Goal: Transaction & Acquisition: Purchase product/service

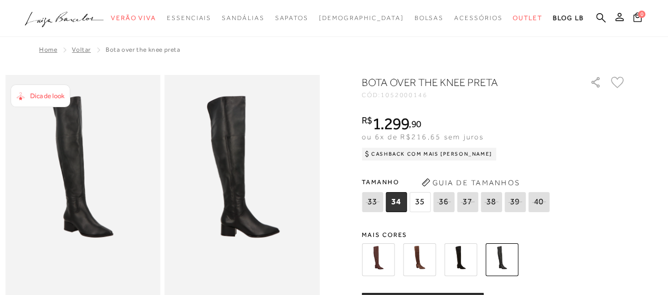
click at [51, 25] on icon ".a{fill-rule:evenodd;}" at bounding box center [64, 19] width 79 height 22
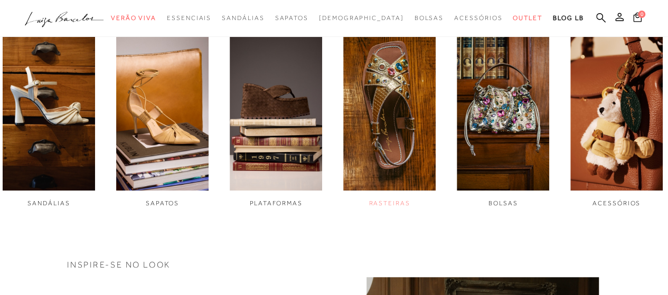
scroll to position [370, 0]
click at [393, 101] on img "4 / 6" at bounding box center [389, 104] width 92 height 173
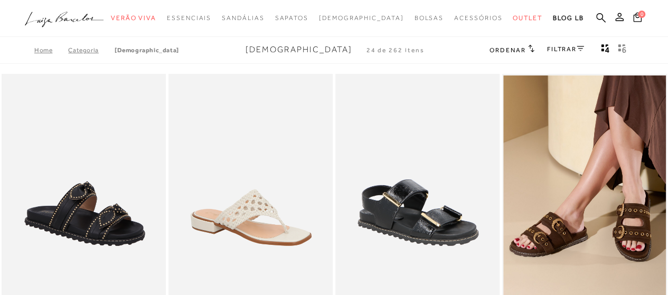
scroll to position [159, 0]
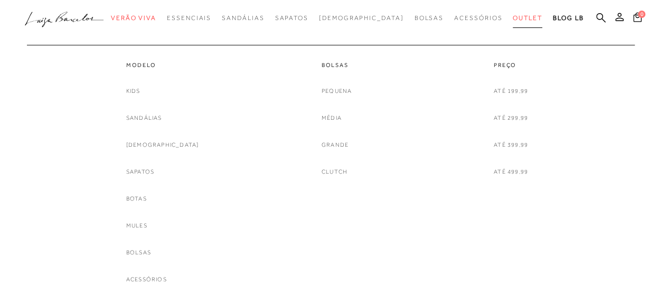
click at [513, 16] on span "Outlet" at bounding box center [528, 17] width 30 height 7
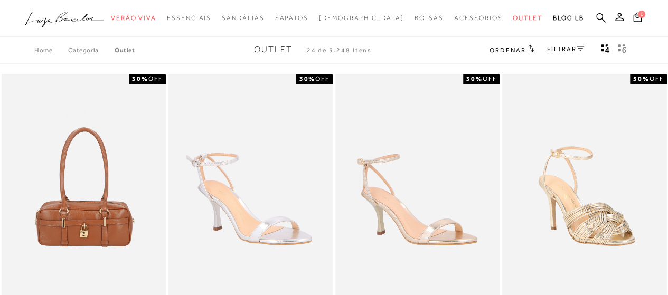
click at [560, 49] on link "FILTRAR" at bounding box center [565, 48] width 37 height 7
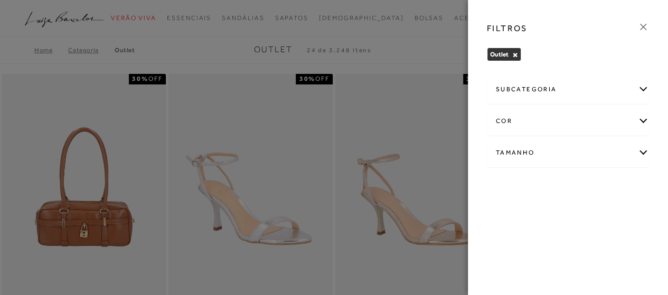
click at [643, 153] on div "Tamanho" at bounding box center [569, 153] width 162 height 28
click at [552, 241] on span "34" at bounding box center [543, 243] width 15 height 8
click at [544, 241] on input "34" at bounding box center [539, 244] width 11 height 11
checkbox input "true"
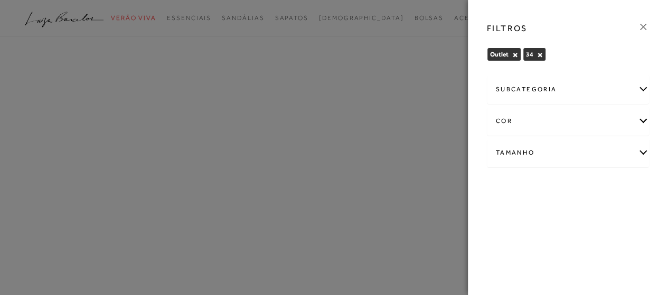
click at [304, 41] on div at bounding box center [334, 147] width 668 height 295
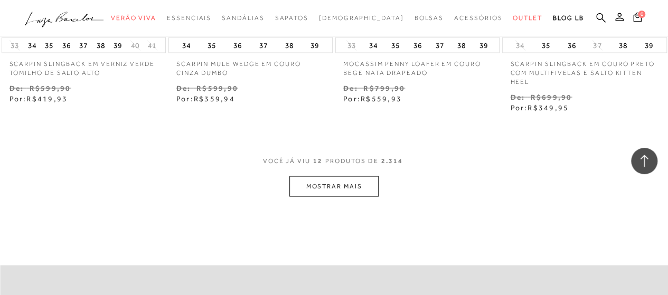
scroll to position [1004, 0]
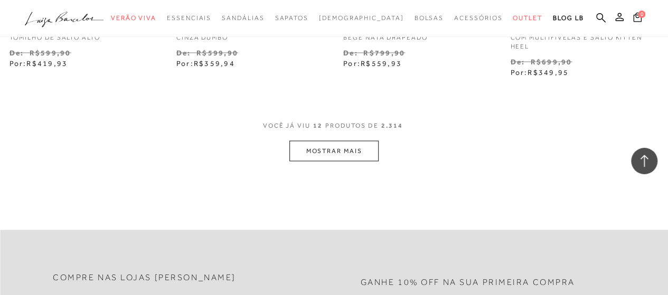
click at [331, 145] on button "MOSTRAR MAIS" at bounding box center [334, 151] width 89 height 21
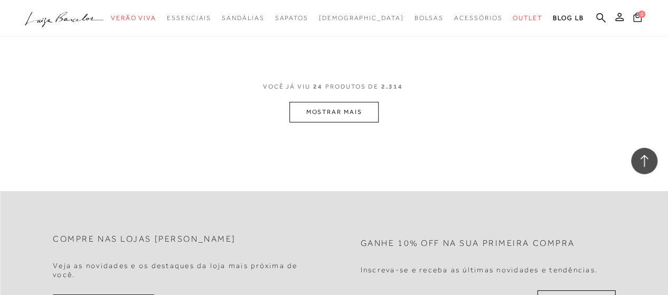
scroll to position [2008, 0]
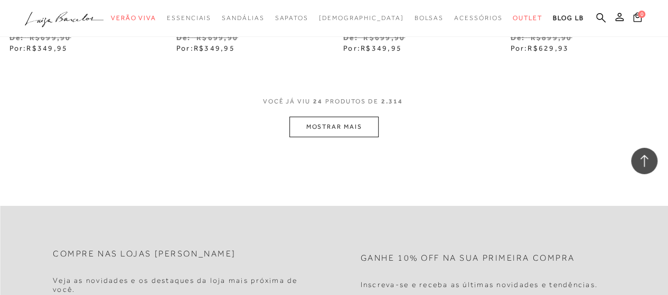
click at [336, 117] on button "MOSTRAR MAIS" at bounding box center [334, 127] width 89 height 21
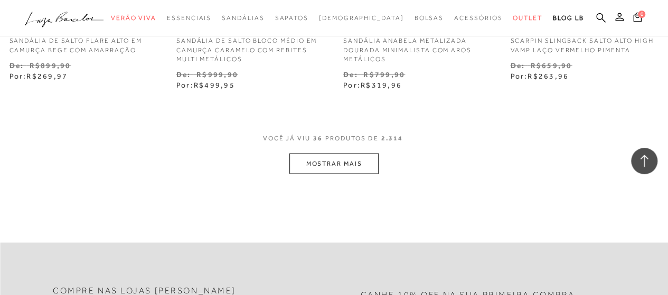
scroll to position [3012, 0]
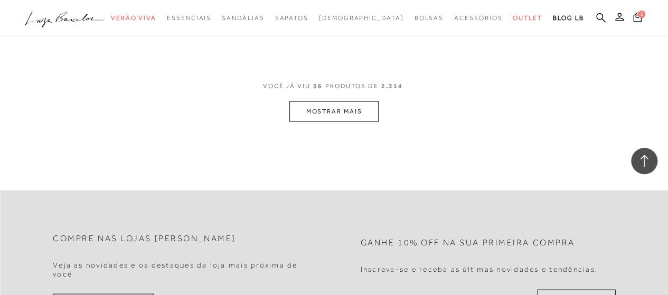
click at [332, 101] on button "MOSTRAR MAIS" at bounding box center [334, 111] width 89 height 21
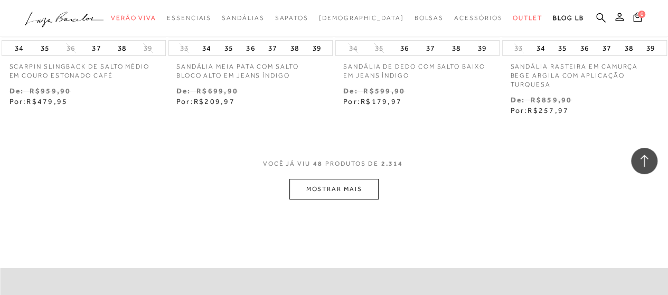
scroll to position [3963, 0]
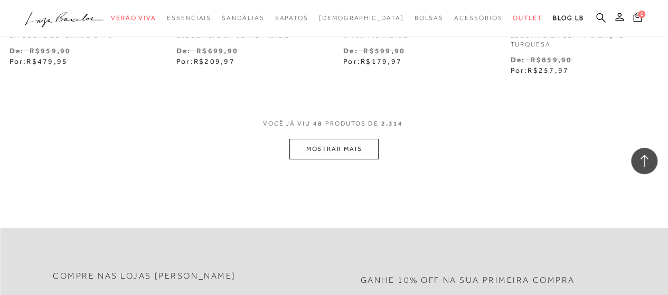
click at [336, 139] on button "MOSTRAR MAIS" at bounding box center [334, 149] width 89 height 21
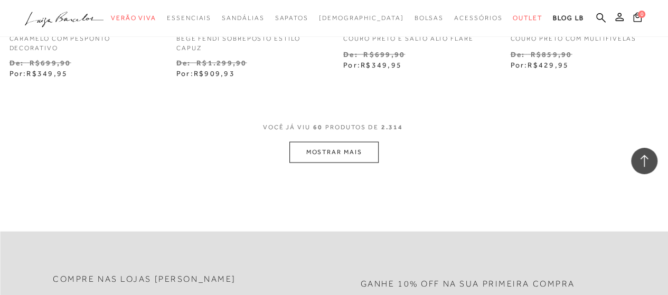
scroll to position [4967, 0]
click at [326, 141] on button "MOSTRAR MAIS" at bounding box center [334, 151] width 89 height 21
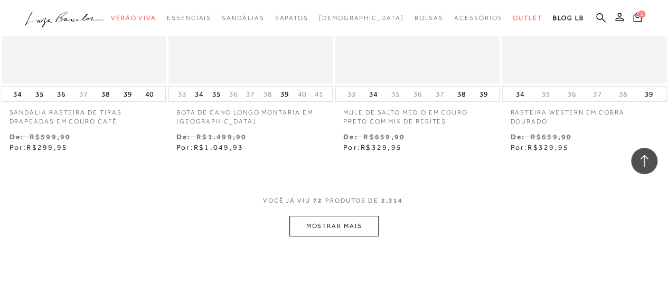
scroll to position [5918, 0]
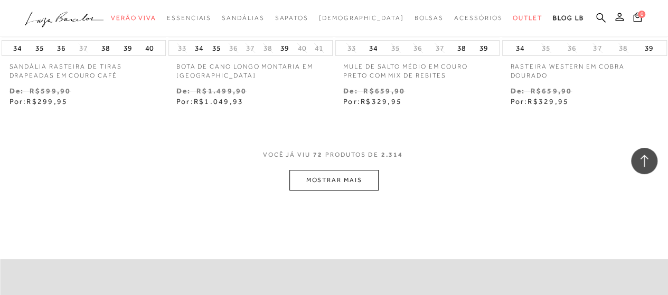
click at [367, 170] on button "MOSTRAR MAIS" at bounding box center [334, 180] width 89 height 21
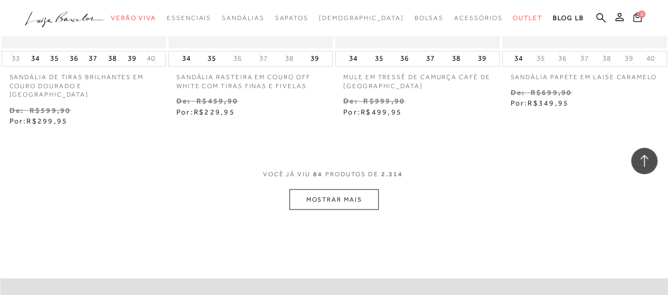
scroll to position [6922, 0]
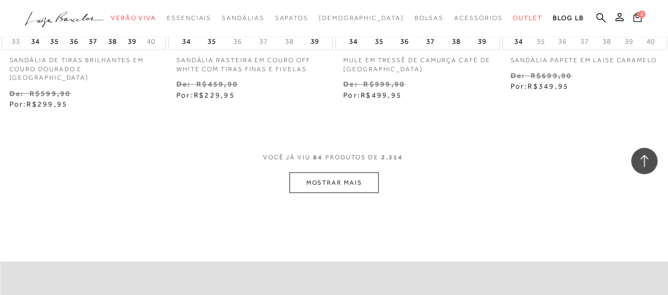
click at [362, 172] on button "MOSTRAR MAIS" at bounding box center [334, 182] width 89 height 21
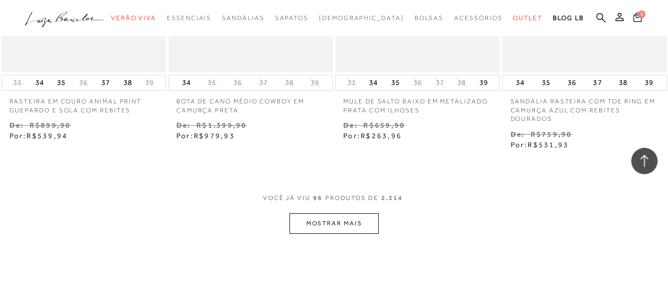
scroll to position [7926, 0]
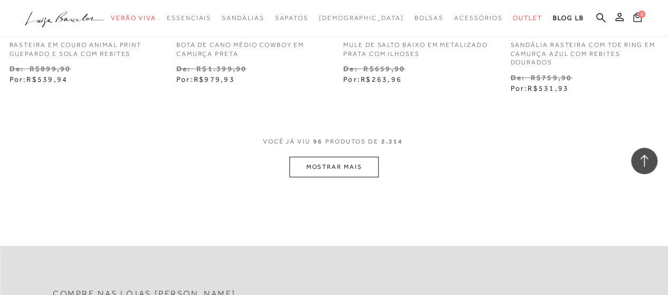
click at [320, 157] on button "MOSTRAR MAIS" at bounding box center [334, 167] width 89 height 21
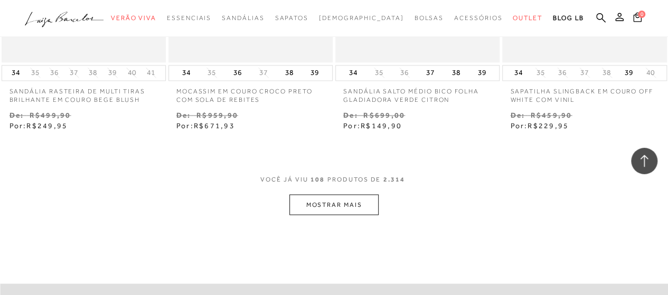
scroll to position [8930, 0]
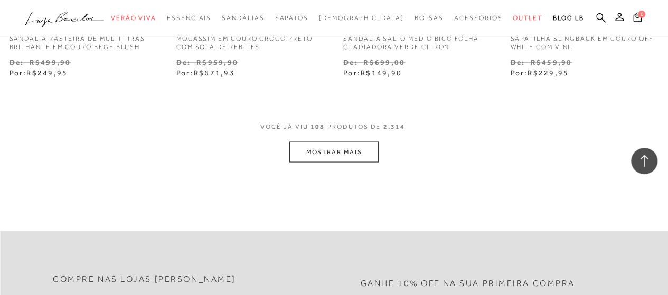
click at [351, 142] on button "MOSTRAR MAIS" at bounding box center [334, 152] width 89 height 21
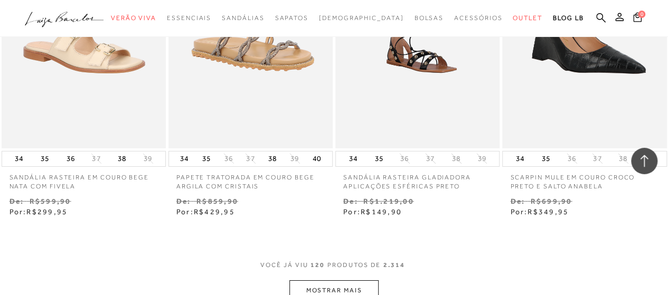
scroll to position [9881, 0]
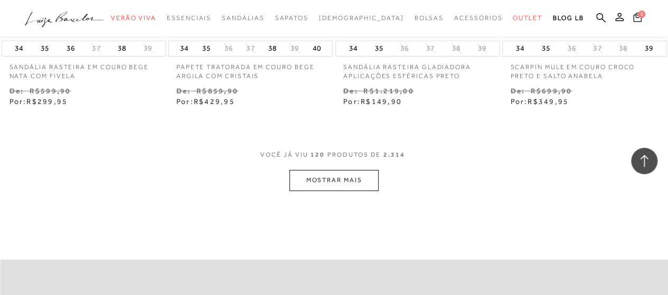
click at [334, 170] on button "MOSTRAR MAIS" at bounding box center [334, 180] width 89 height 21
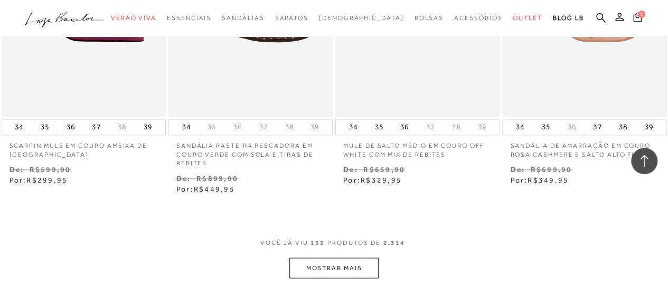
scroll to position [10885, 0]
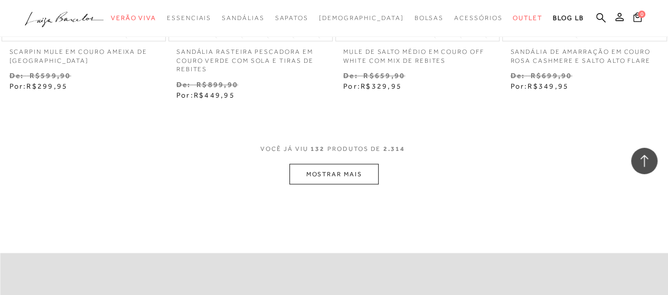
click at [333, 164] on button "MOSTRAR MAIS" at bounding box center [334, 174] width 89 height 21
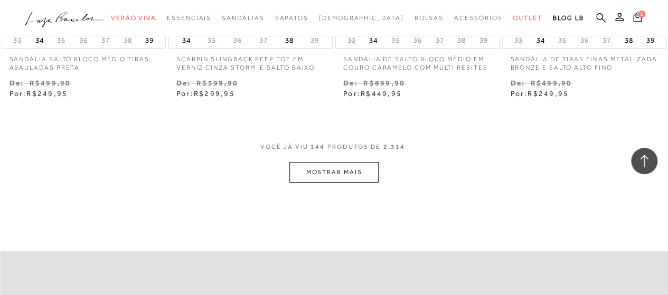
scroll to position [11889, 0]
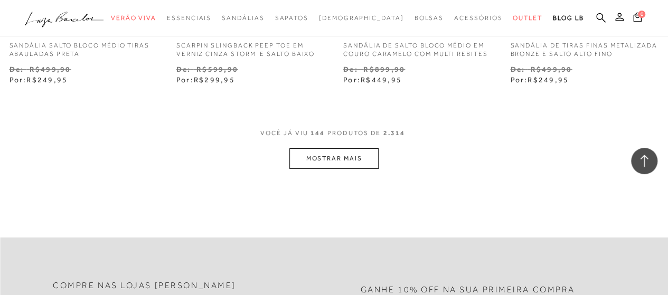
click at [320, 148] on button "MOSTRAR MAIS" at bounding box center [334, 158] width 89 height 21
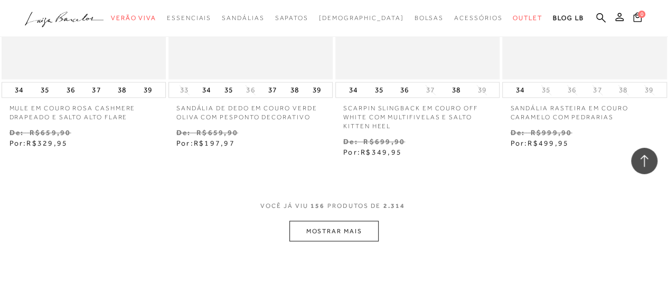
scroll to position [12840, 0]
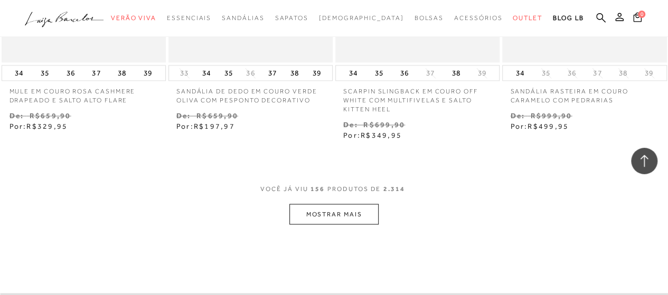
click at [330, 204] on button "MOSTRAR MAIS" at bounding box center [334, 214] width 89 height 21
